Goal: Find specific page/section: Find specific page/section

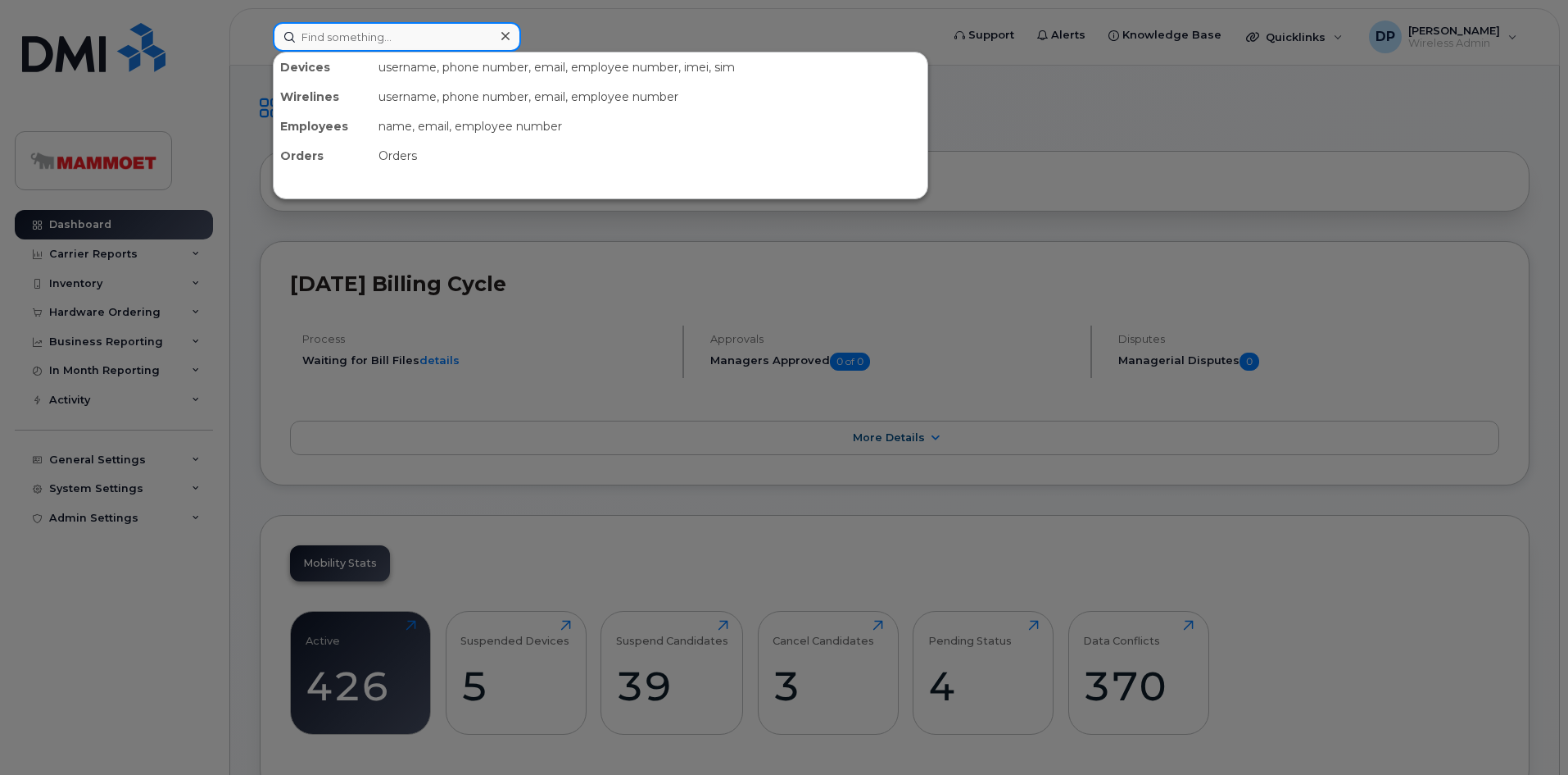
drag, startPoint x: 349, startPoint y: 51, endPoint x: 355, endPoint y: 43, distance: 10.0
click at [354, 48] on input at bounding box center [397, 37] width 248 height 29
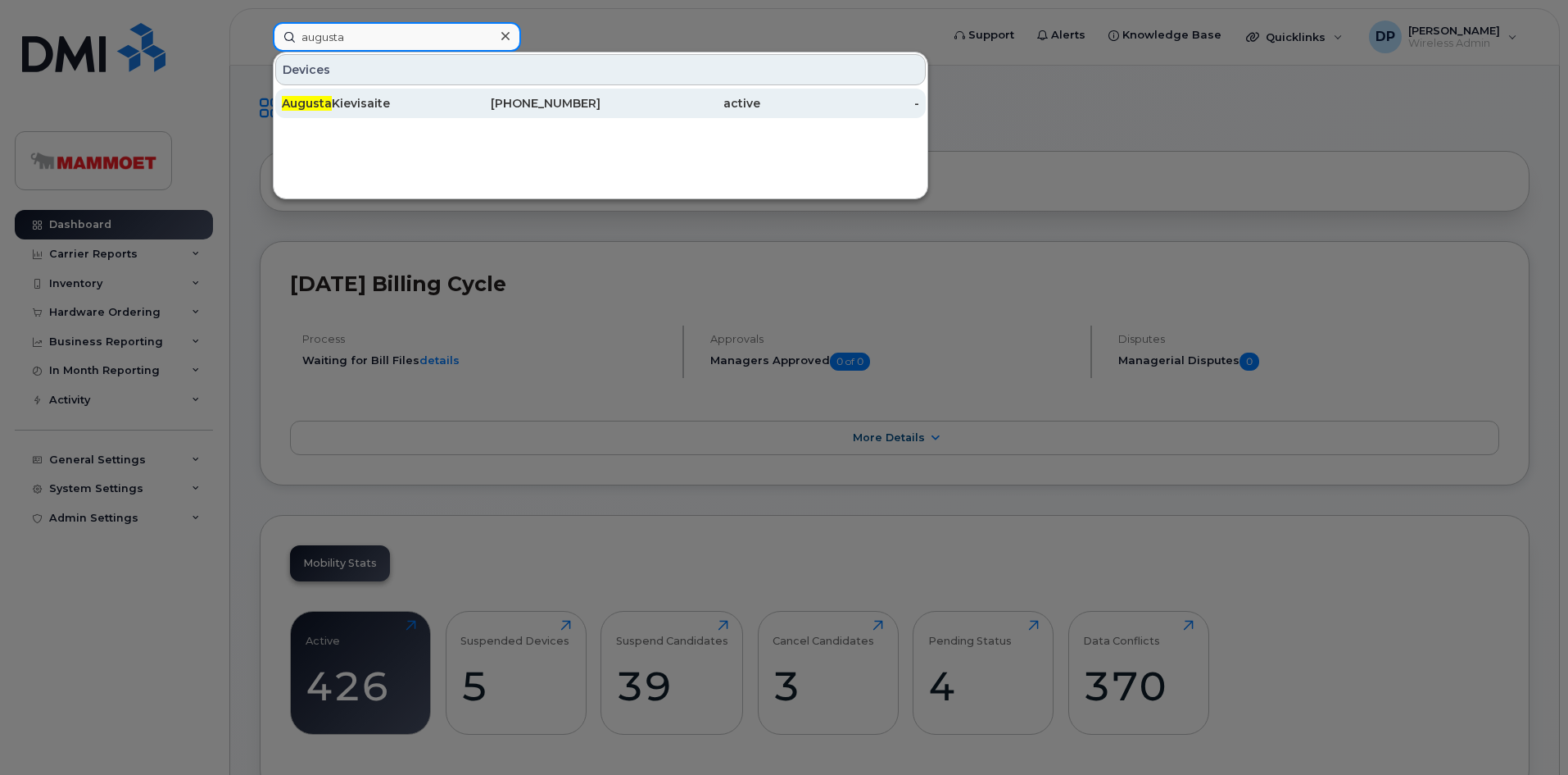
type input "augusta"
click at [353, 98] on div "Augusta Kievisaite" at bounding box center [361, 103] width 160 height 17
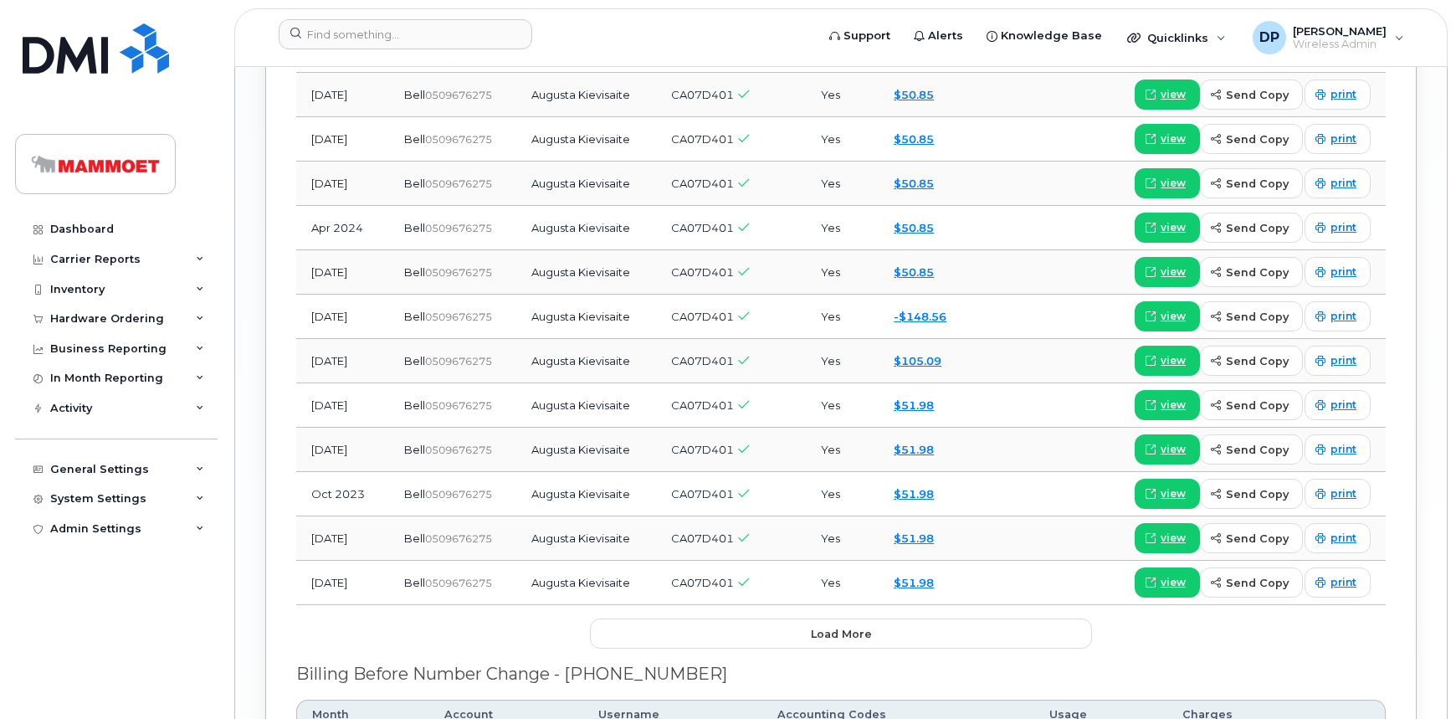
scroll to position [2175, 0]
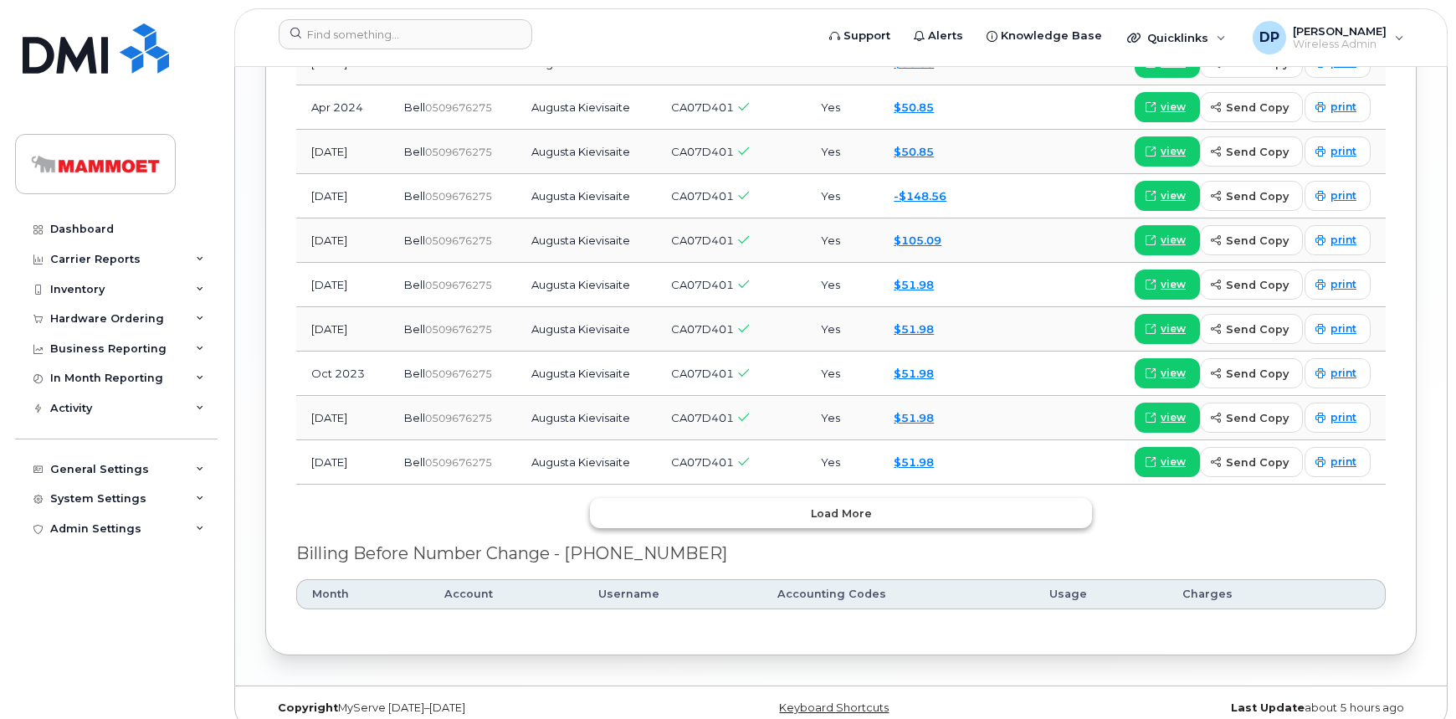
click at [822, 498] on button "Load more" at bounding box center [841, 513] width 502 height 30
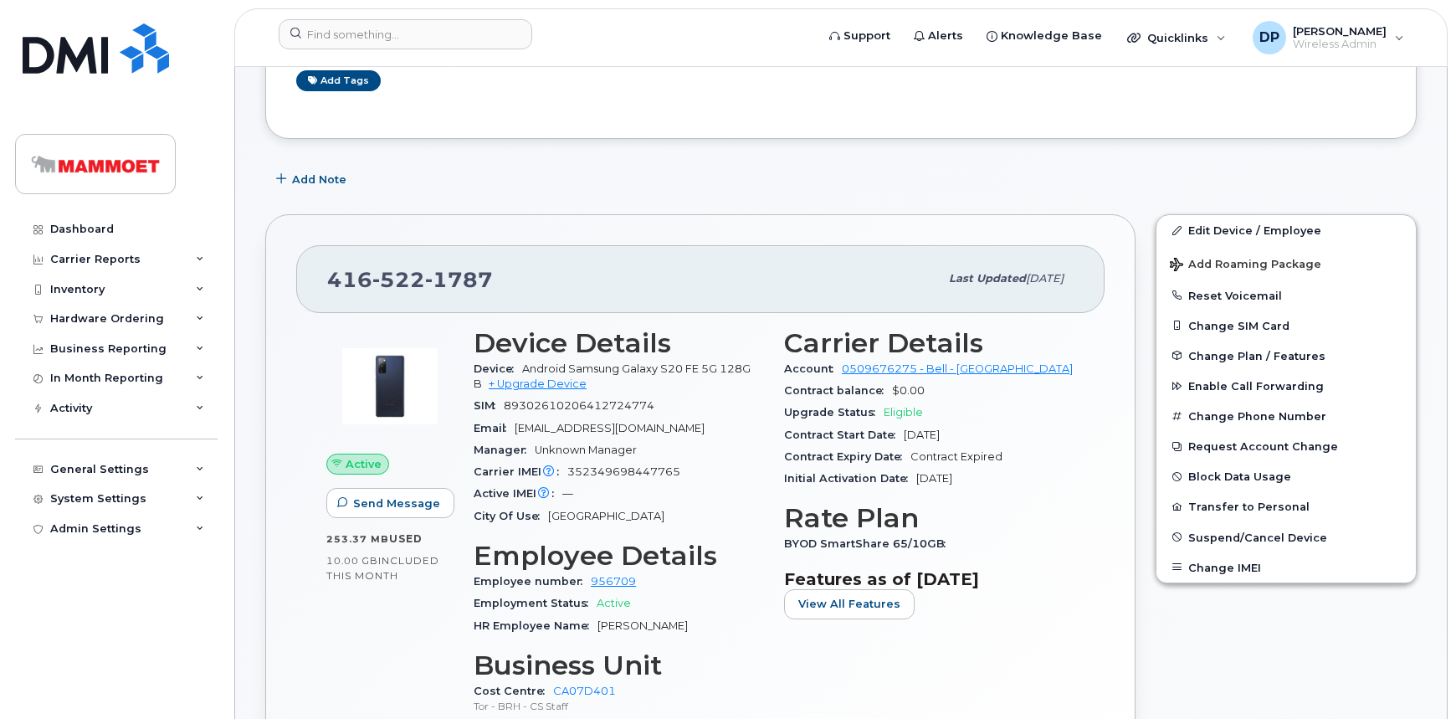
scroll to position [0, 0]
